Goal: Communication & Community: Ask a question

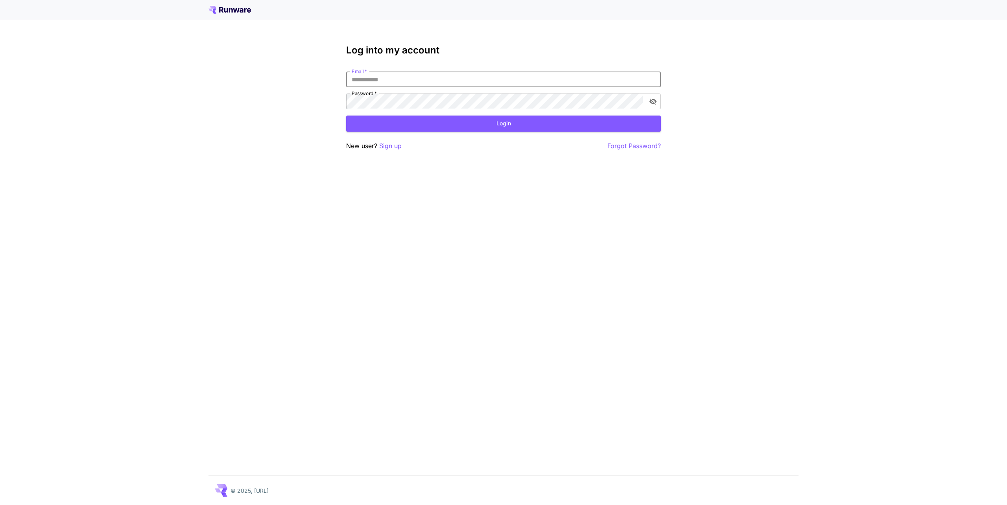
click at [641, 75] on input "Email   *" at bounding box center [503, 80] width 315 height 16
click at [0, 505] on com-1password-button at bounding box center [0, 505] width 0 height 0
type input "**********"
click at [441, 127] on button "Login" at bounding box center [503, 124] width 315 height 16
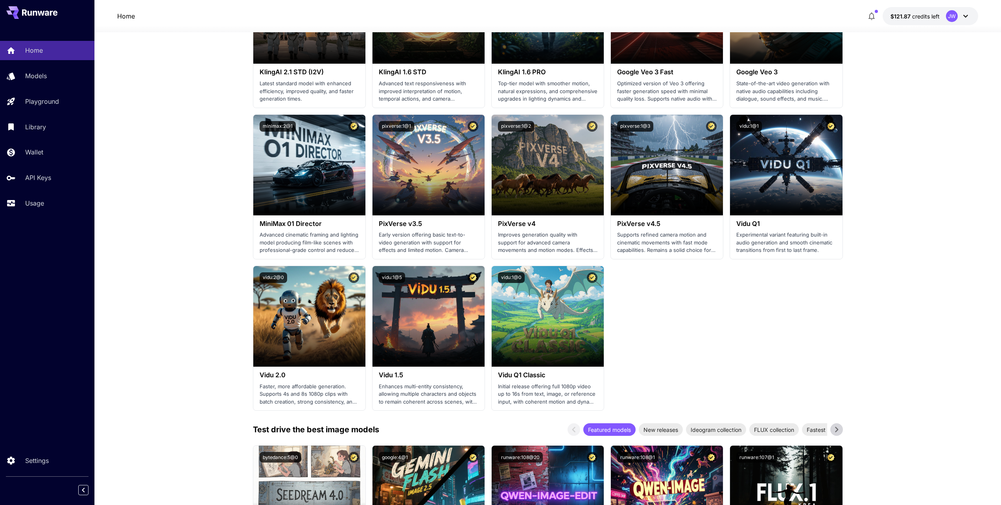
scroll to position [786, 0]
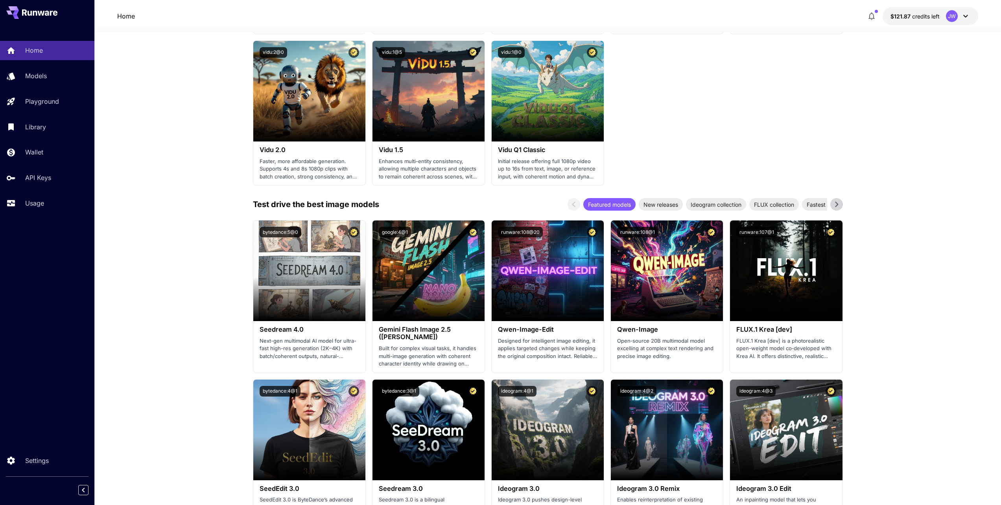
click at [917, 16] on span "credits left" at bounding box center [926, 16] width 28 height 7
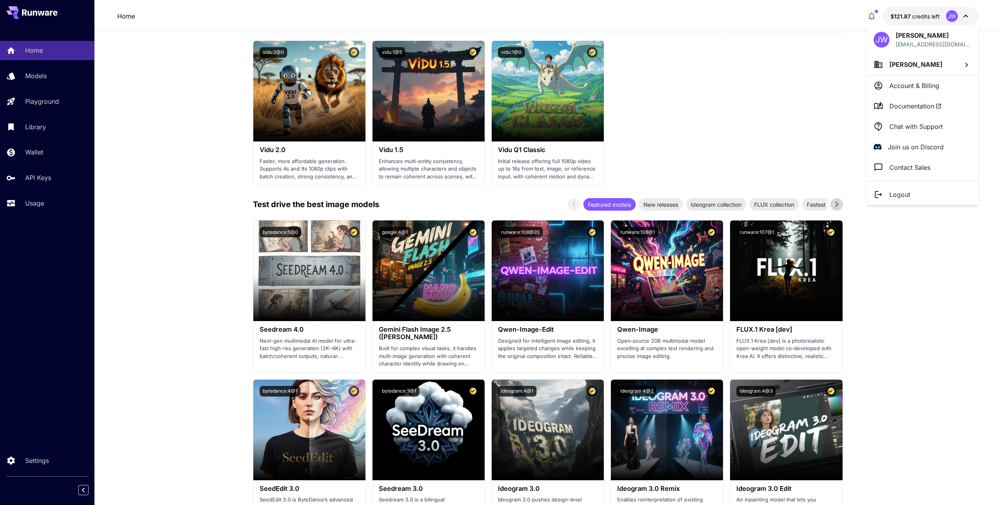
click at [923, 120] on li "Chat with Support" at bounding box center [922, 126] width 112 height 20
